Goal: Transaction & Acquisition: Download file/media

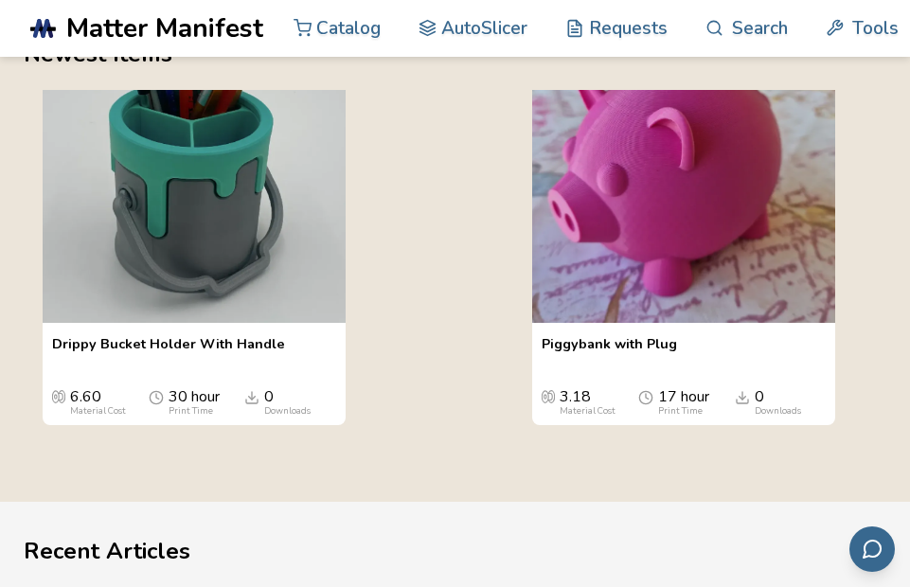
scroll to position [3314, 0]
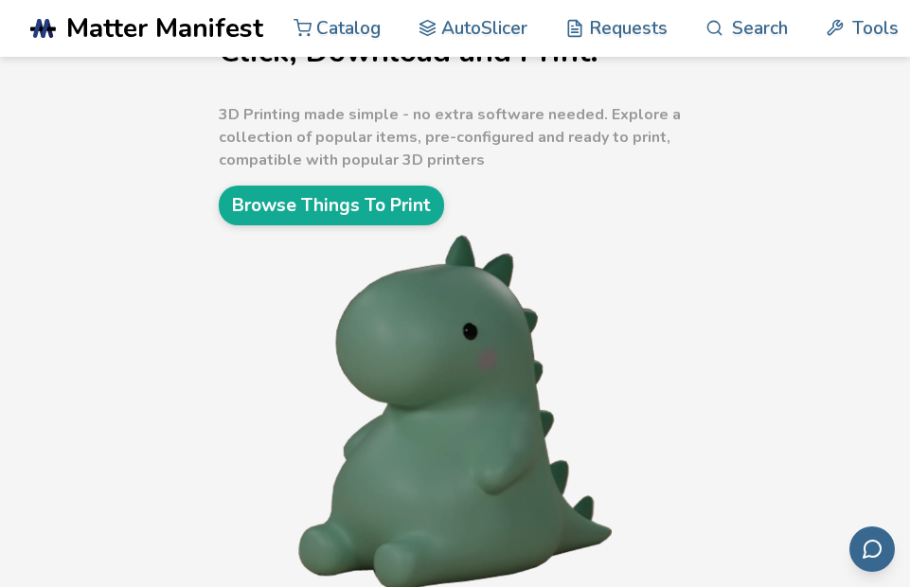
scroll to position [26, 0]
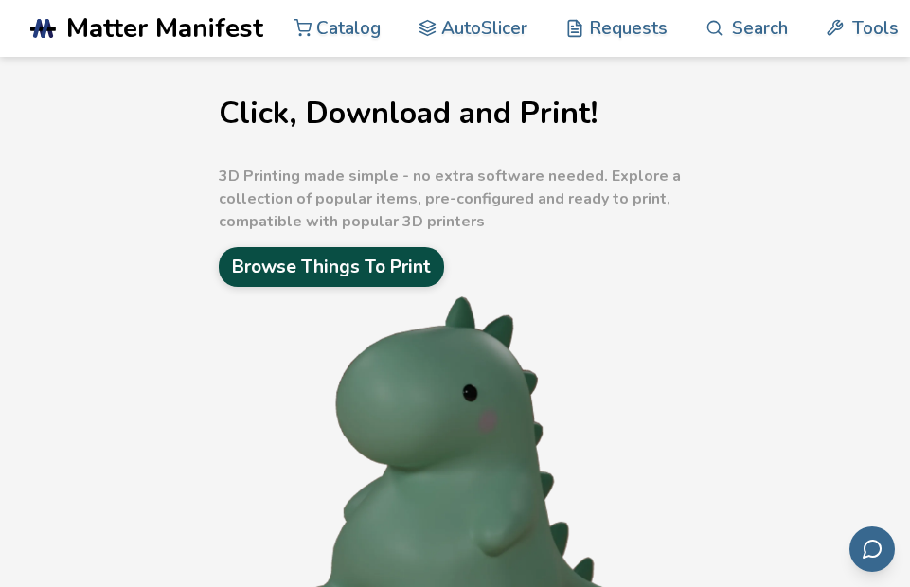
click at [381, 260] on link "Browse Things To Print" at bounding box center [331, 267] width 225 height 40
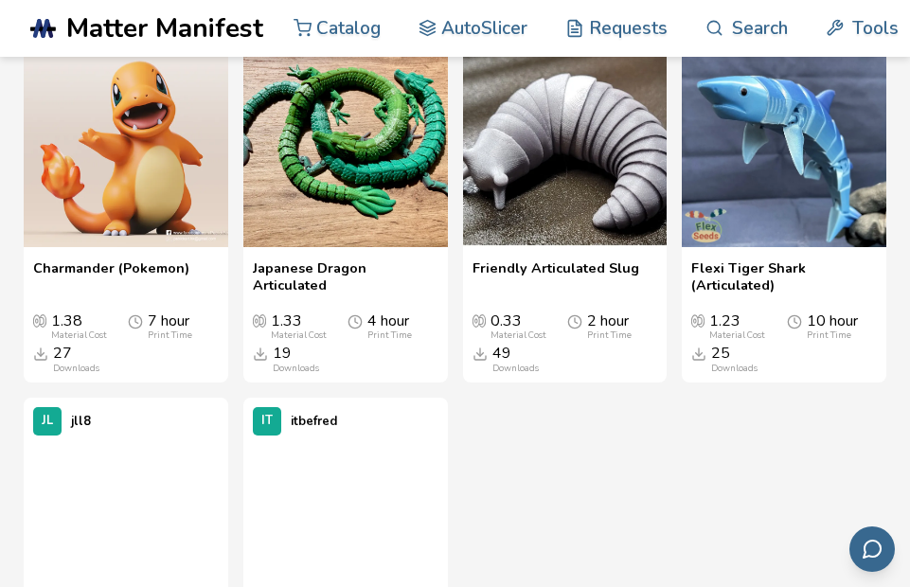
scroll to position [6369, 0]
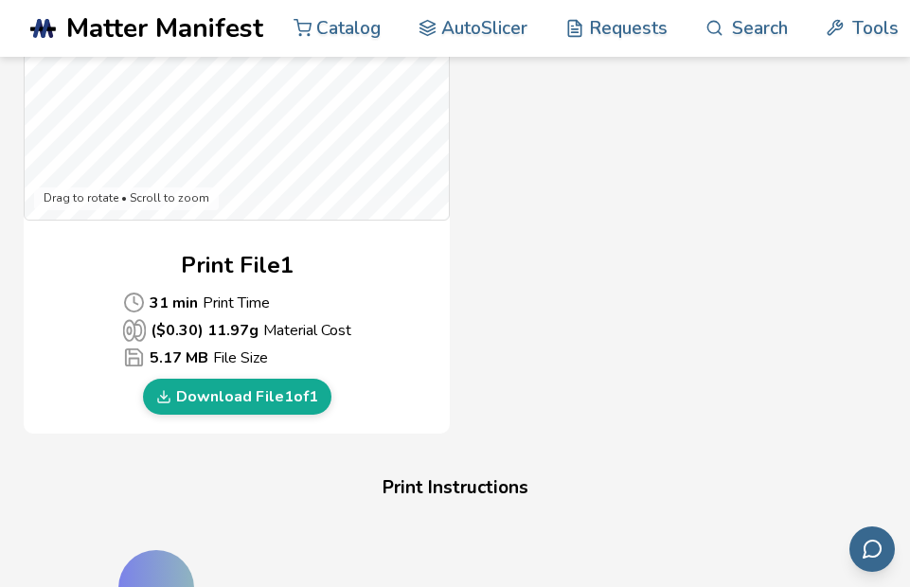
scroll to position [1041, 0]
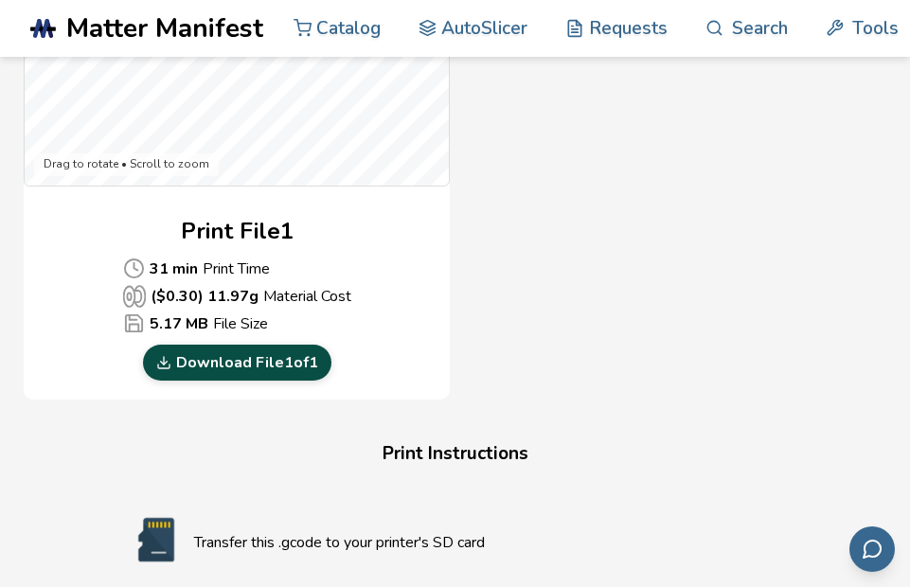
click at [270, 356] on link "Download File 1 of 1" at bounding box center [237, 363] width 188 height 36
click at [301, 366] on link "Download File 1 of 1" at bounding box center [237, 363] width 188 height 36
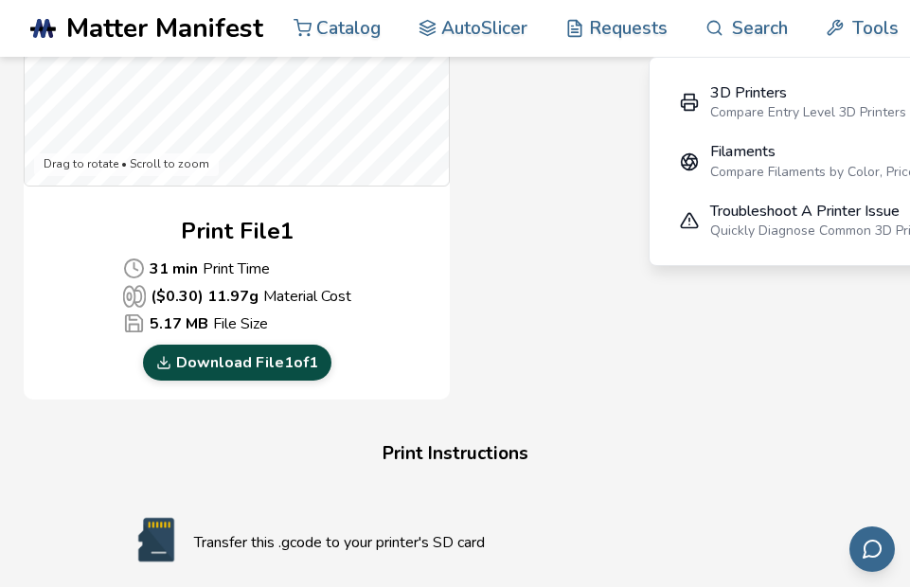
click at [285, 362] on link "Download File 1 of 1" at bounding box center [237, 363] width 188 height 36
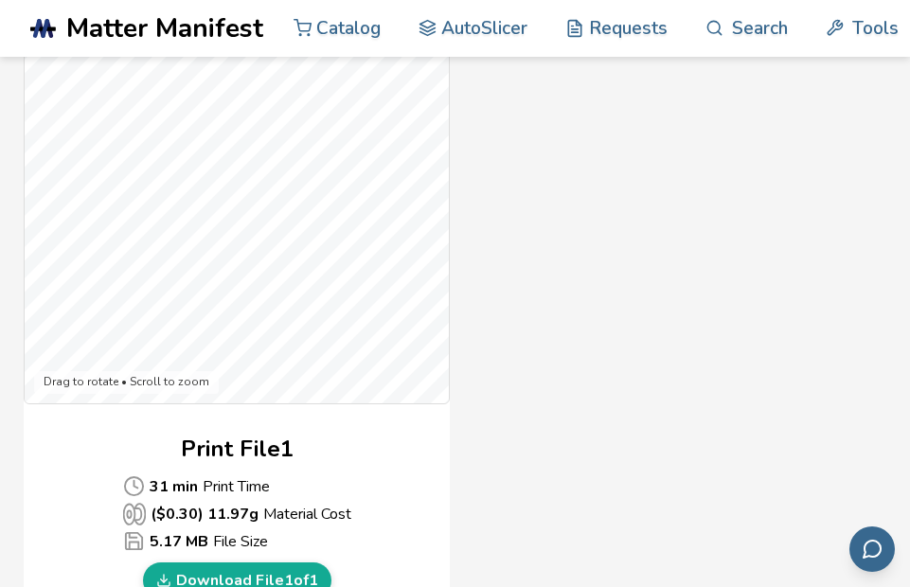
scroll to position [1013, 0]
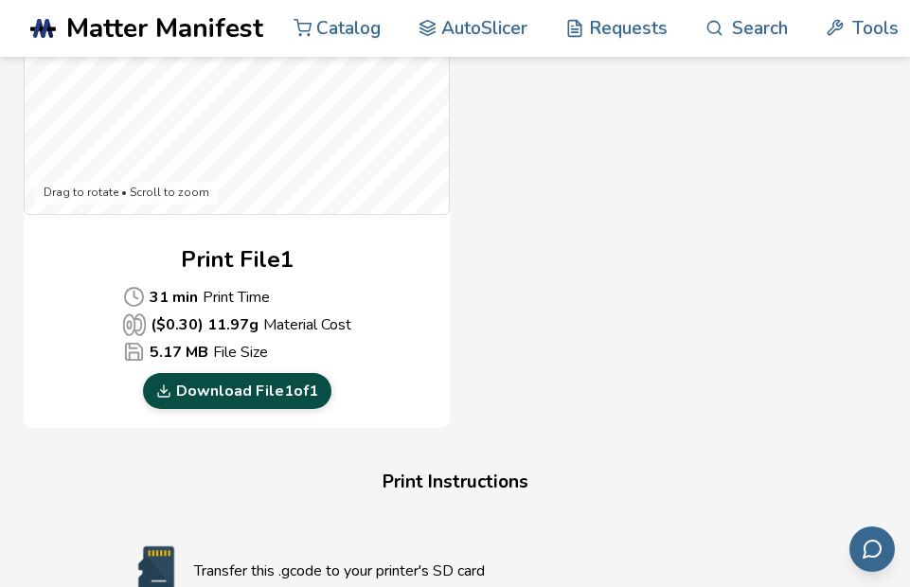
click at [238, 377] on link "Download File 1 of 1" at bounding box center [237, 391] width 188 height 36
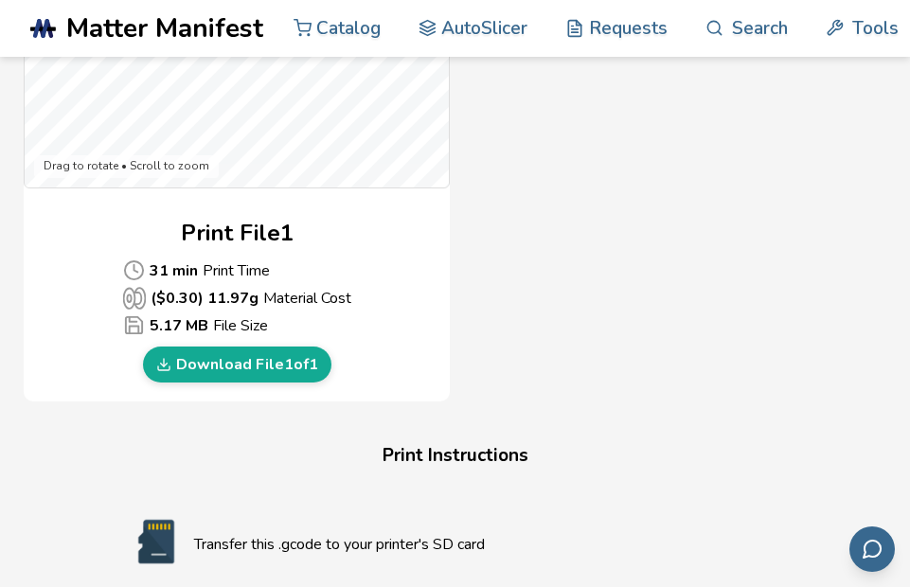
scroll to position [1041, 0]
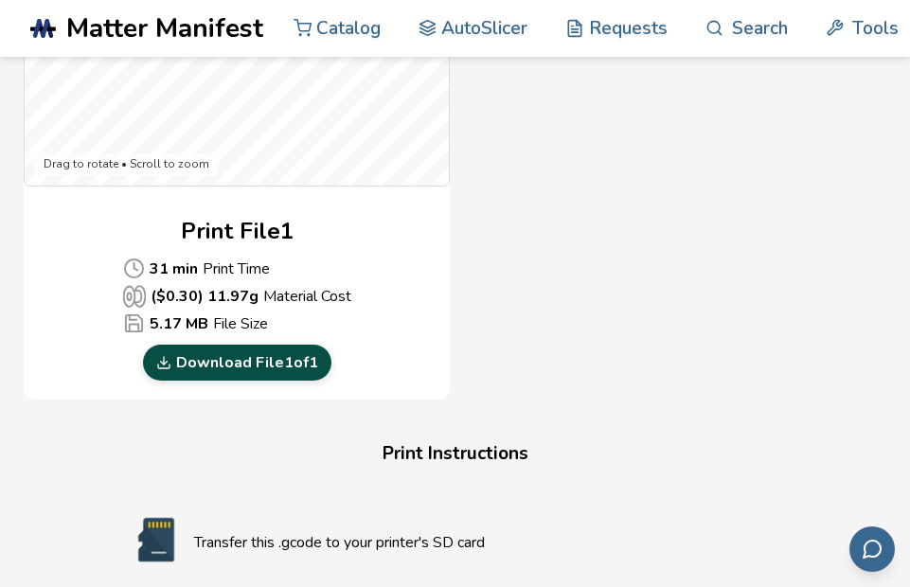
click at [283, 361] on link "Download File 1 of 1" at bounding box center [237, 363] width 188 height 36
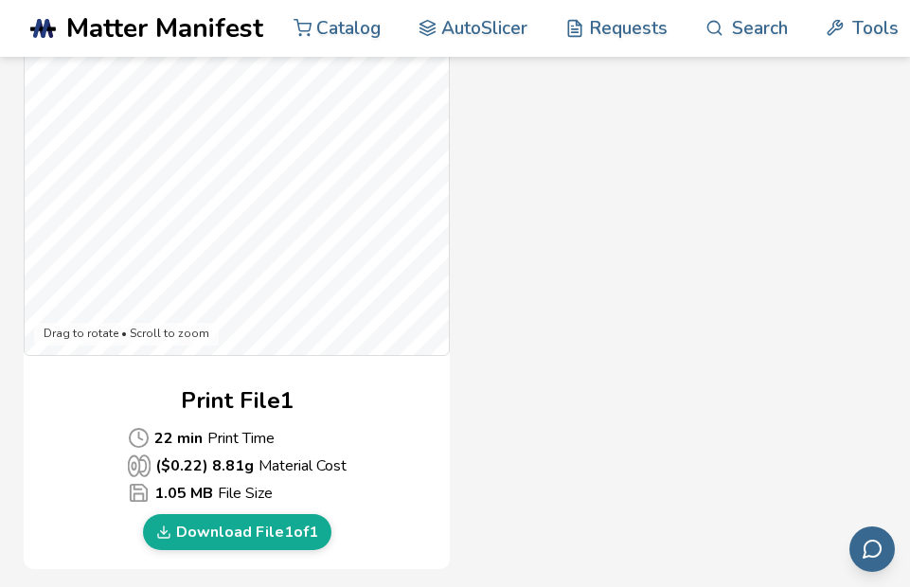
scroll to position [1041, 0]
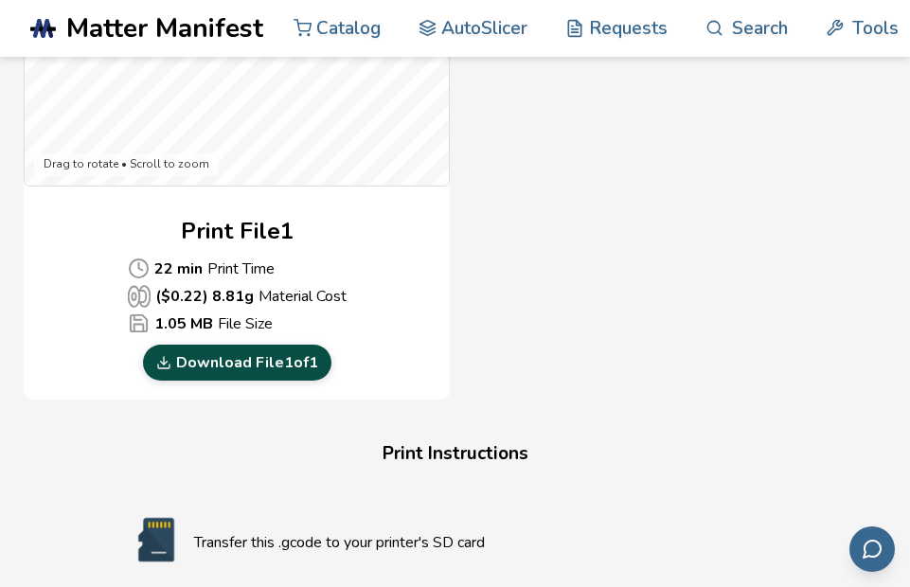
click at [261, 366] on link "Download File 1 of 1" at bounding box center [237, 363] width 188 height 36
